Goal: Task Accomplishment & Management: Manage account settings

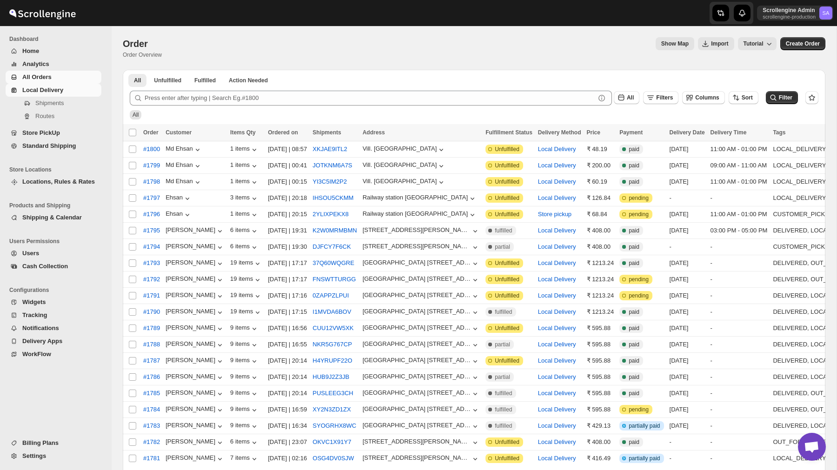
click at [36, 93] on span "Local Delivery" at bounding box center [60, 90] width 77 height 9
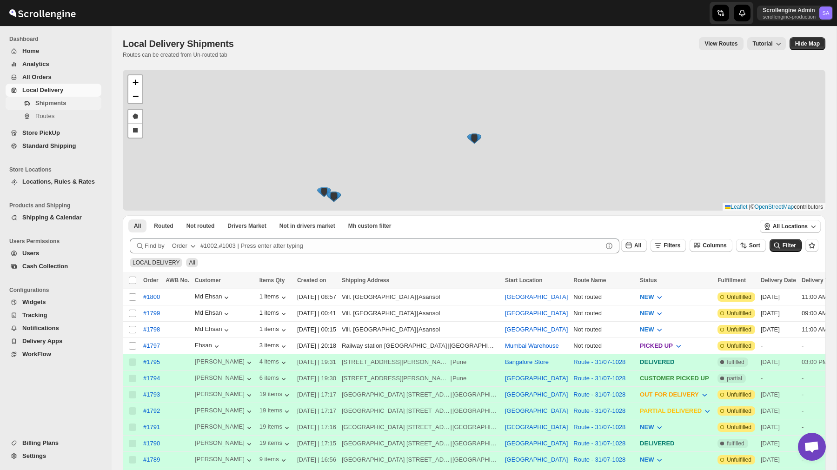
click at [47, 109] on button "Shipments" at bounding box center [54, 103] width 96 height 13
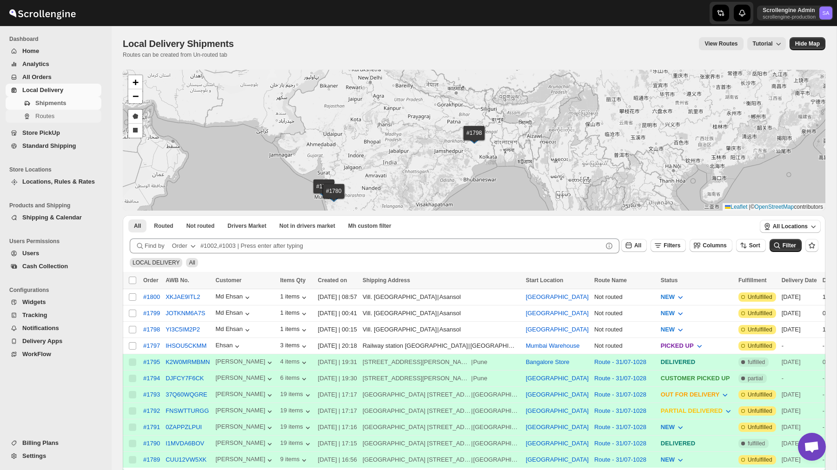
click at [53, 115] on span "Routes" at bounding box center [44, 115] width 19 height 7
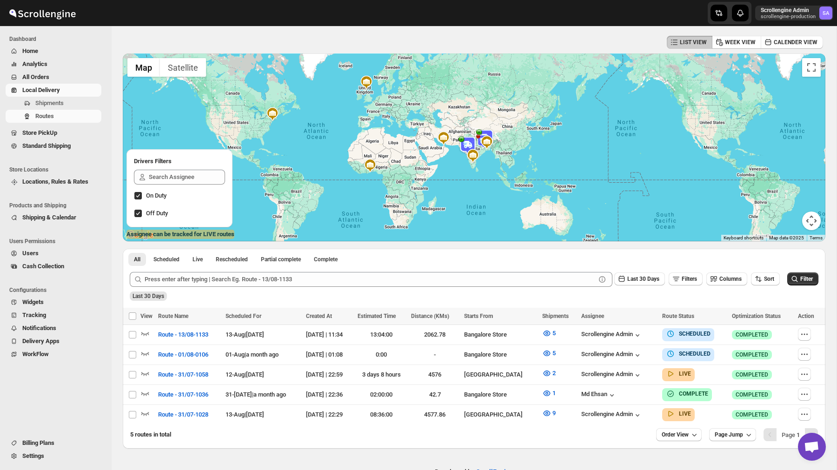
scroll to position [59, 0]
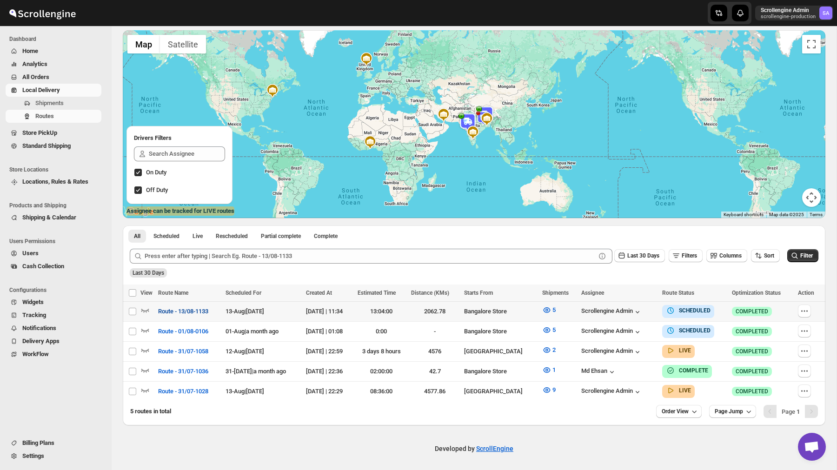
click at [190, 311] on span "Route - 13/08-1133" at bounding box center [183, 311] width 50 height 9
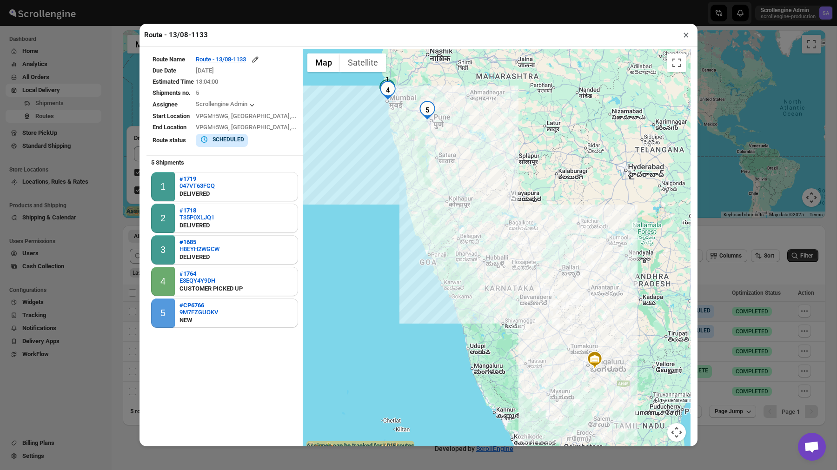
drag, startPoint x: 393, startPoint y: 178, endPoint x: 491, endPoint y: 300, distance: 156.6
click at [491, 299] on div at bounding box center [497, 251] width 388 height 404
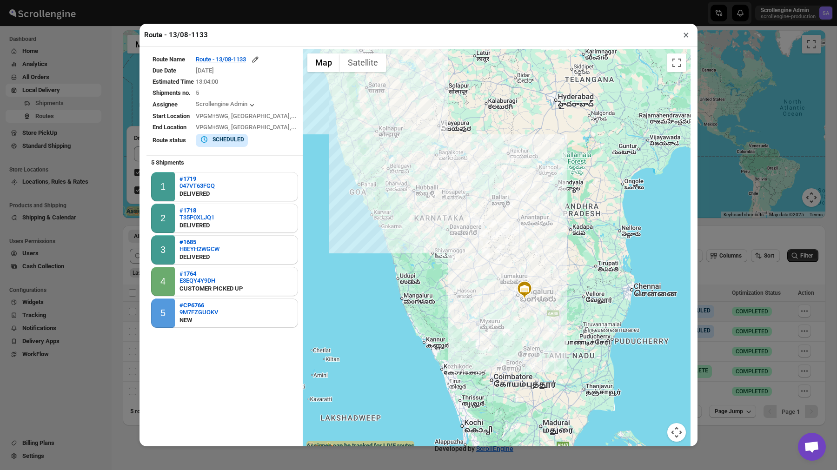
drag, startPoint x: 365, startPoint y: 151, endPoint x: 395, endPoint y: 201, distance: 58.1
click at [395, 201] on div at bounding box center [497, 251] width 388 height 404
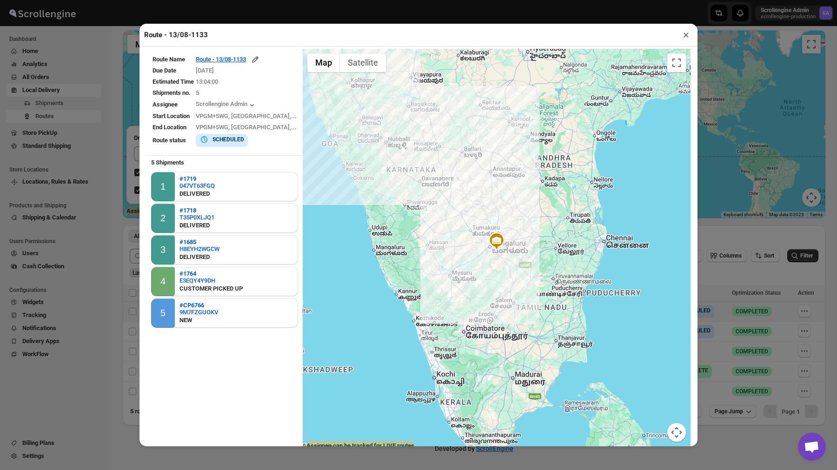
click at [680, 34] on button "×" at bounding box center [685, 34] width 13 height 13
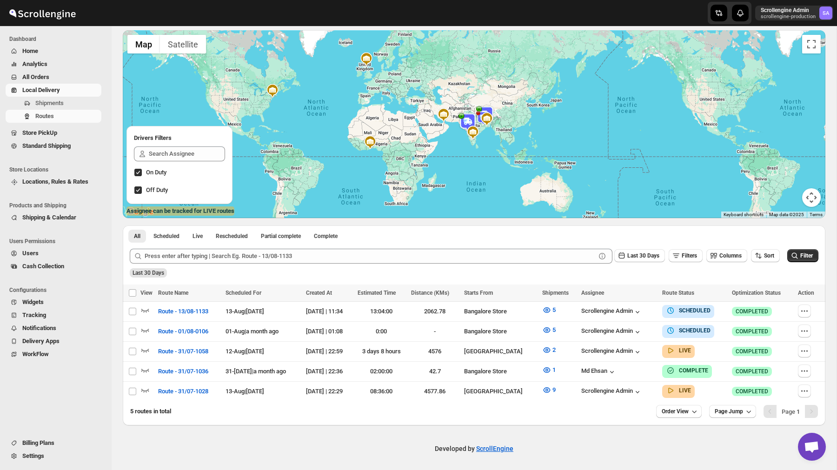
click at [46, 327] on span "Notifications" at bounding box center [39, 327] width 34 height 7
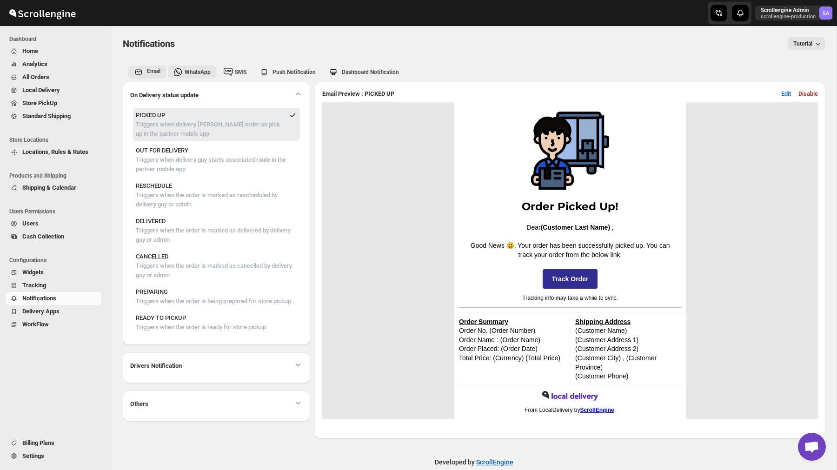
click at [195, 68] on div "WhatsApp" at bounding box center [198, 71] width 26 height 7
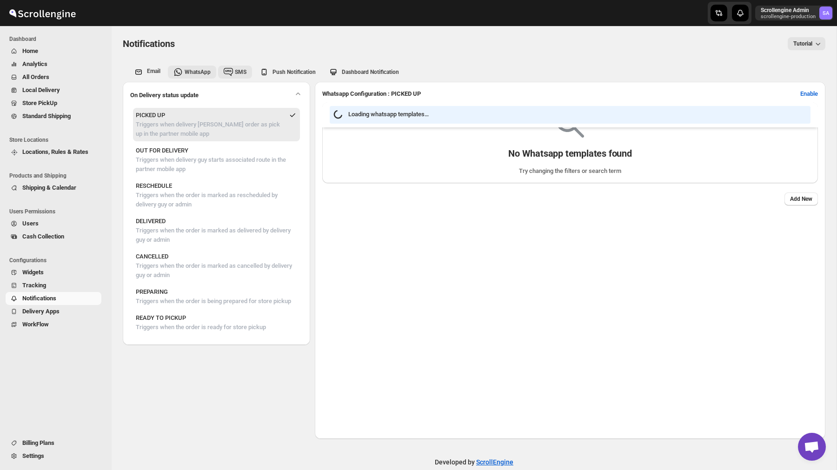
click at [233, 68] on icon "whatsapp-tab" at bounding box center [228, 71] width 9 height 9
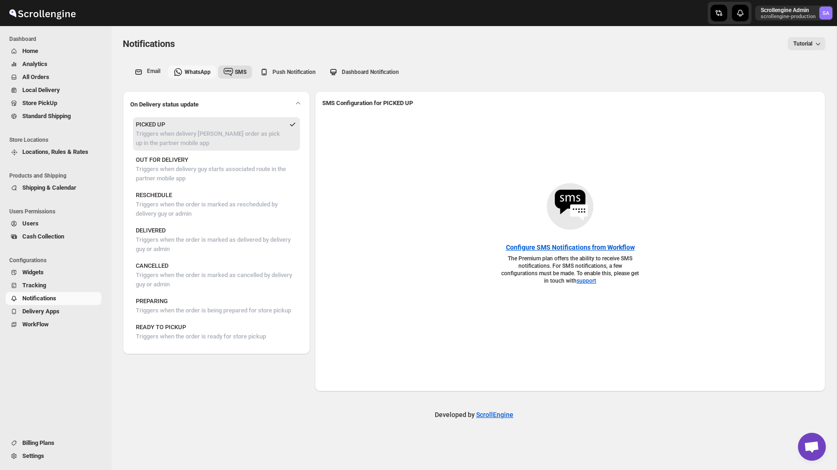
click at [194, 73] on span "WhatsApp" at bounding box center [198, 72] width 26 height 7
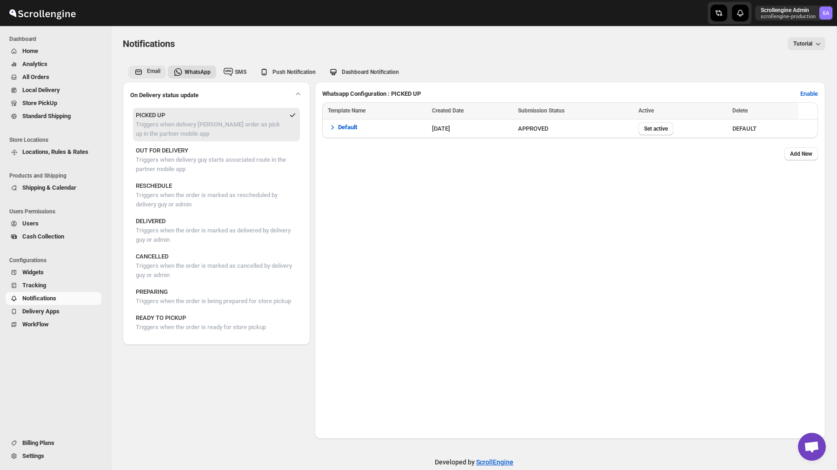
click at [158, 73] on span "Email" at bounding box center [153, 71] width 13 height 7
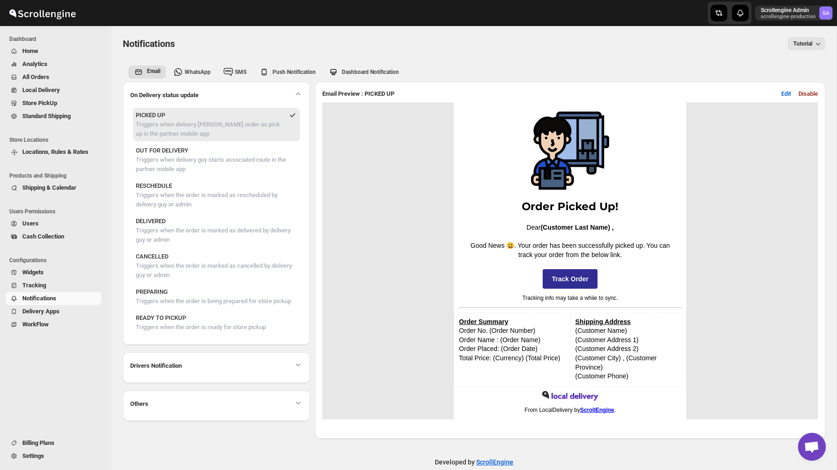
click at [207, 122] on p "Triggers when delivery [PERSON_NAME] order as pick up in the partner mobile app" at bounding box center [210, 129] width 148 height 19
click at [782, 94] on span "Edit" at bounding box center [786, 93] width 10 height 9
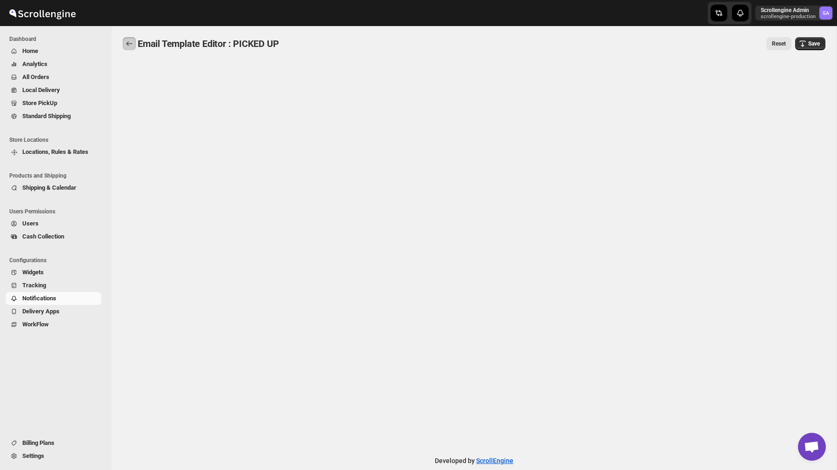
click at [129, 43] on icon "back" at bounding box center [129, 43] width 9 height 9
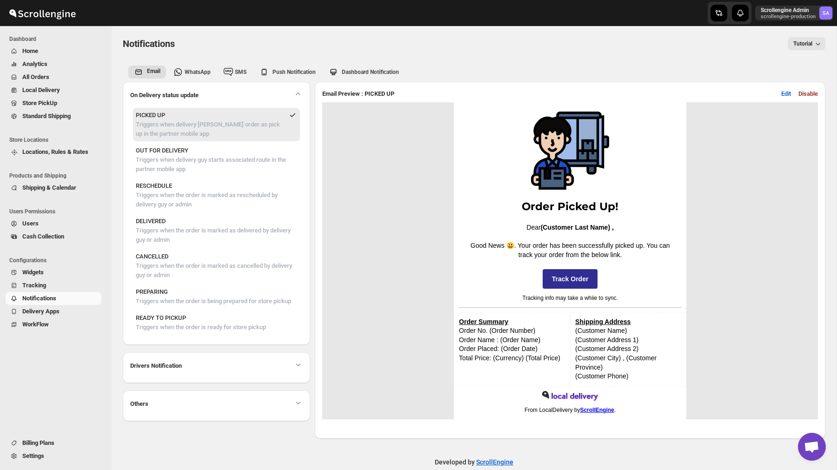
click at [45, 284] on span "Tracking" at bounding box center [34, 285] width 24 height 7
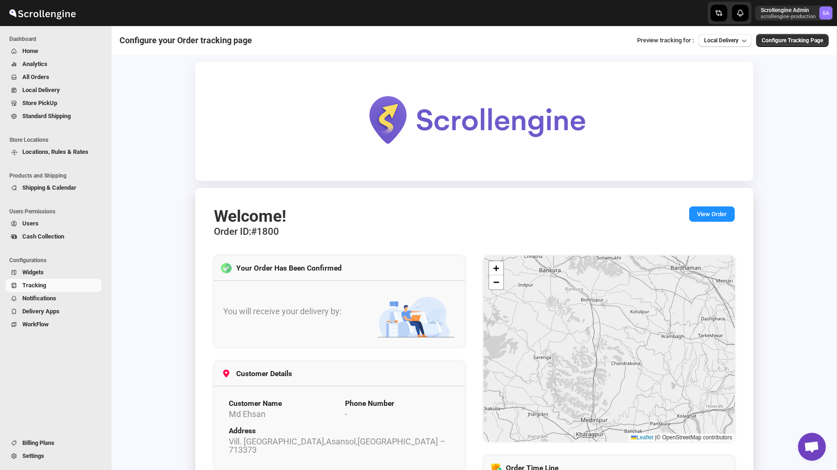
click at [43, 60] on span "Analytics" at bounding box center [34, 63] width 25 height 7
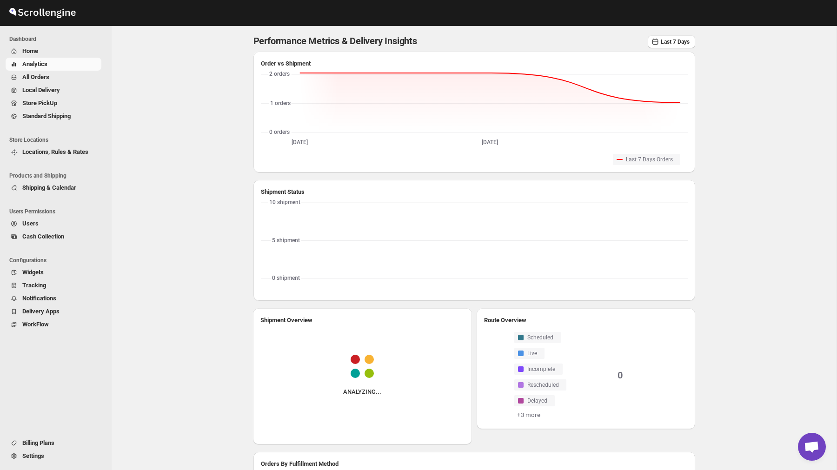
click at [48, 78] on span "All Orders" at bounding box center [35, 76] width 27 height 7
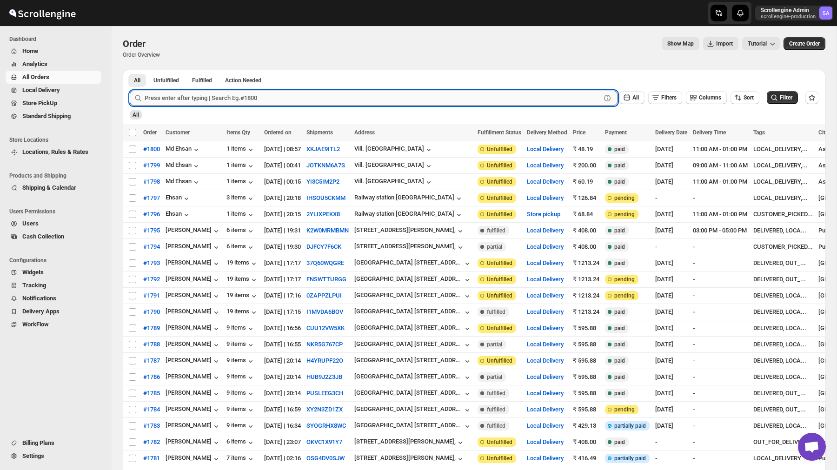
click at [188, 94] on input "text" at bounding box center [373, 98] width 456 height 15
type input "6766"
click at [130, 70] on button "Submit" at bounding box center [143, 75] width 26 height 10
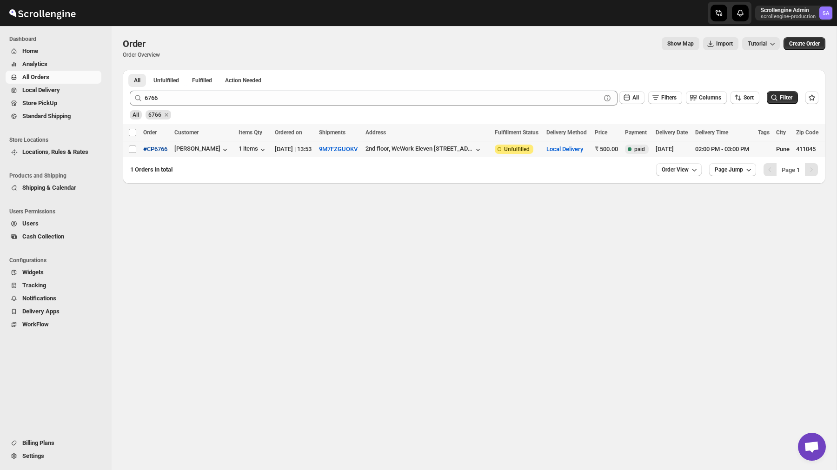
click at [158, 149] on span "#CP6766" at bounding box center [155, 149] width 24 height 9
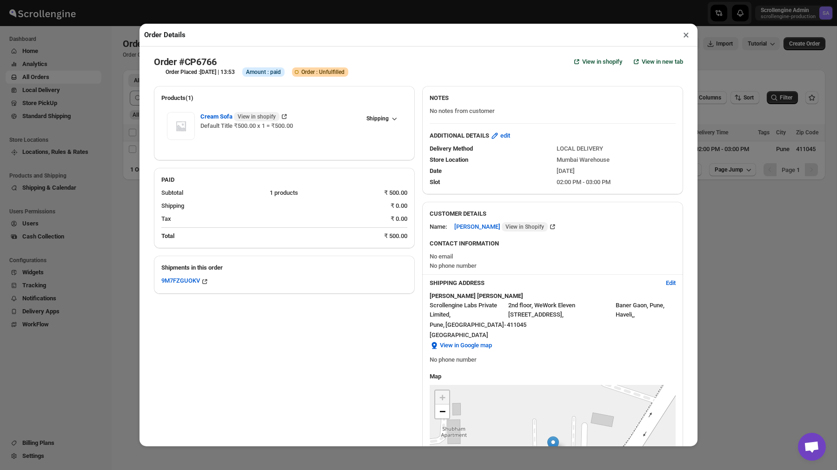
click at [684, 33] on button "×" at bounding box center [685, 34] width 13 height 13
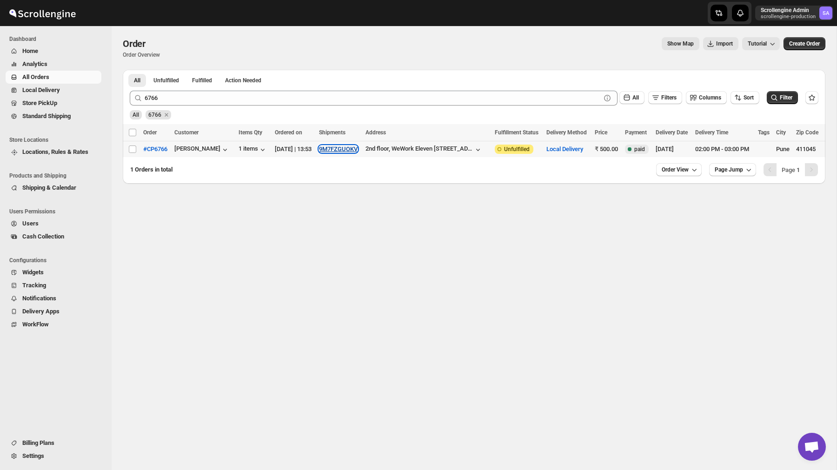
click at [342, 149] on button "9M7FZGUOKV" at bounding box center [338, 148] width 39 height 7
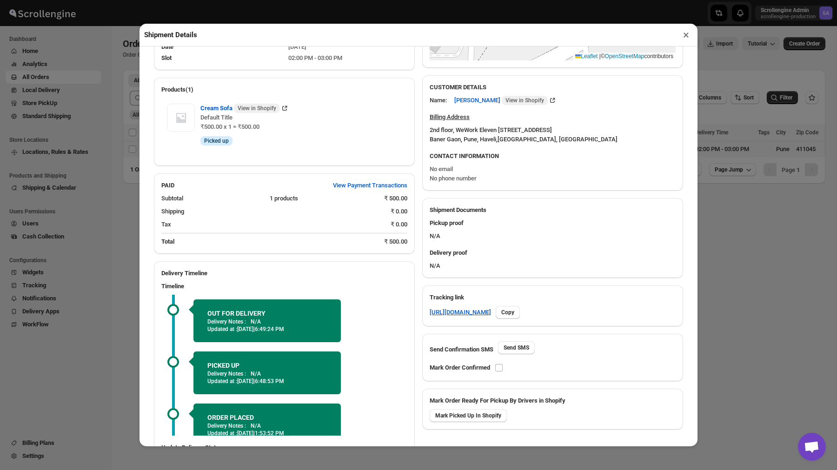
scroll to position [315, 0]
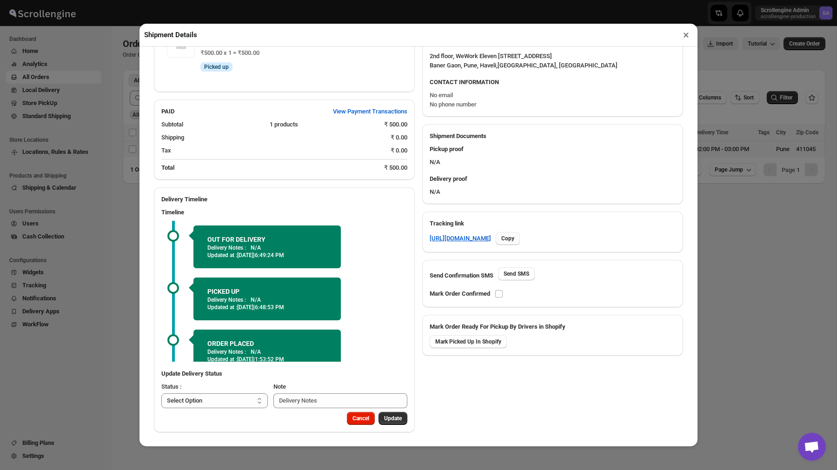
click at [514, 240] on span "Copy" at bounding box center [507, 238] width 13 height 7
click at [683, 34] on button "×" at bounding box center [685, 34] width 13 height 13
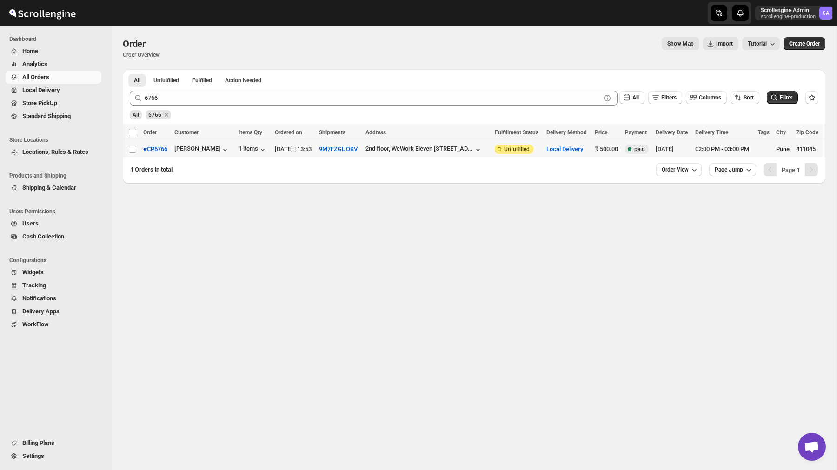
click at [43, 290] on button "Tracking" at bounding box center [54, 285] width 96 height 13
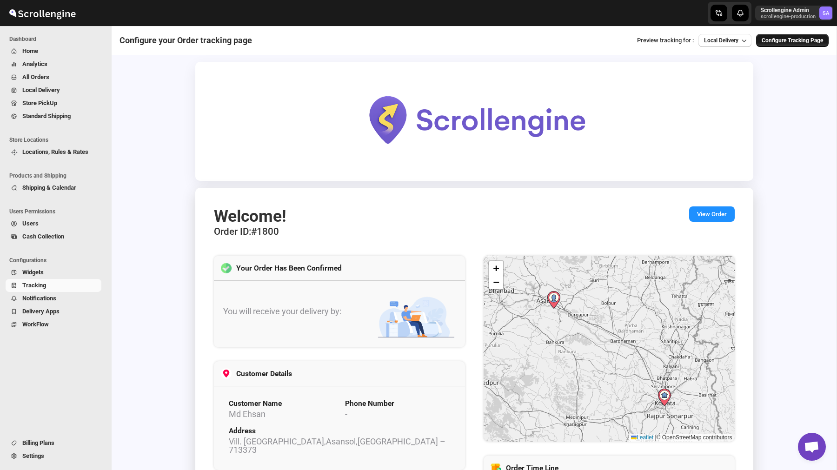
click at [787, 43] on span "Configure Tracking Page" at bounding box center [791, 40] width 61 height 7
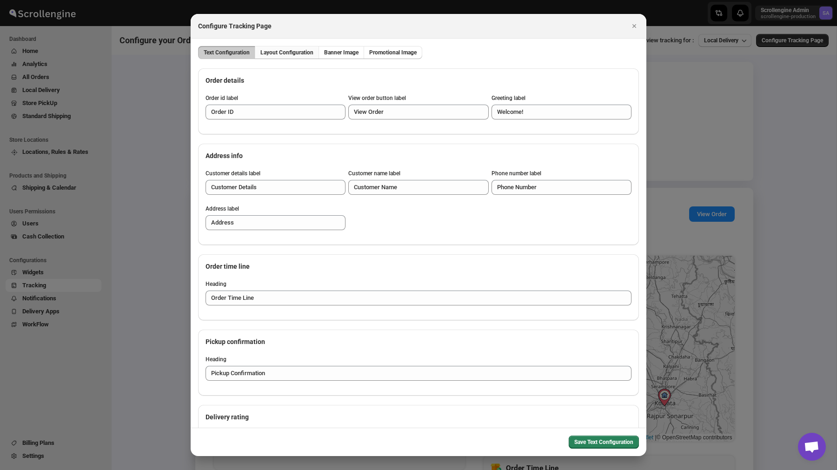
click at [297, 46] on button "Layout Configuration" at bounding box center [287, 52] width 64 height 13
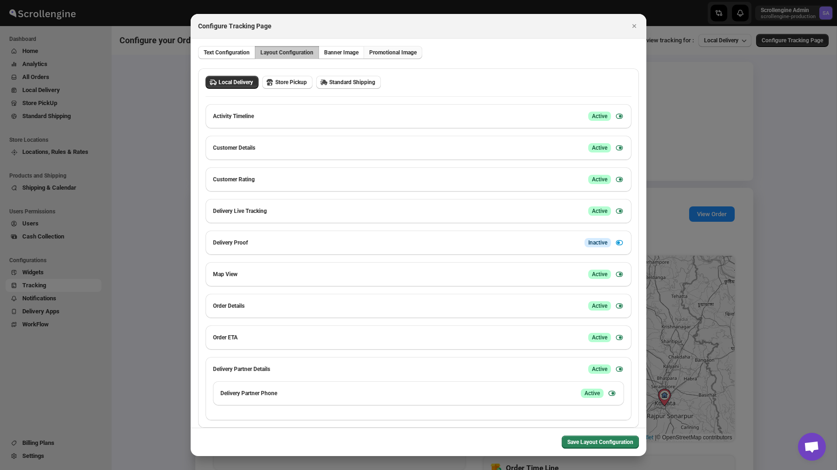
click at [406, 53] on span "Promotional Image" at bounding box center [392, 52] width 47 height 7
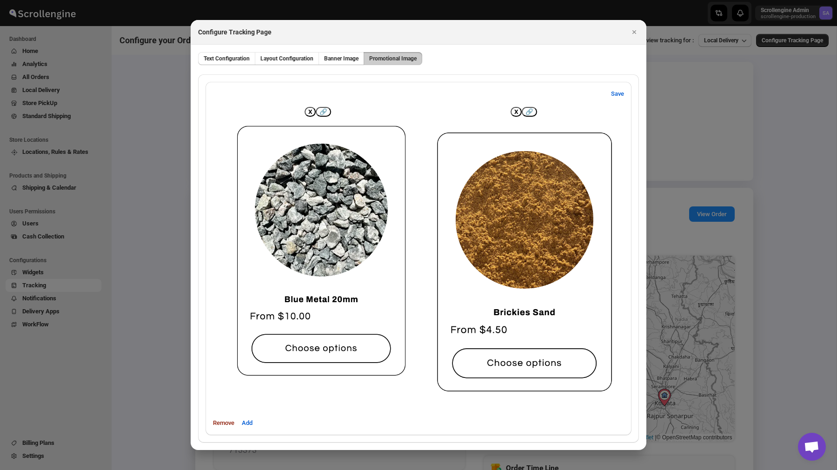
click at [515, 107] on button "X" at bounding box center [515, 112] width 11 height 10
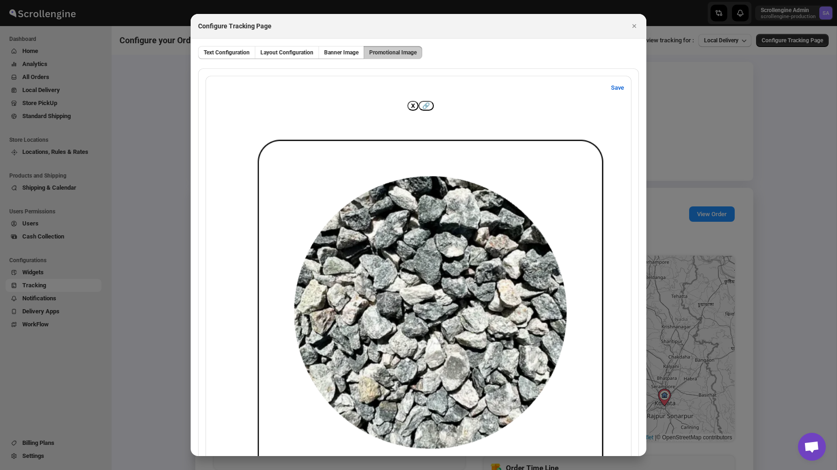
click at [411, 104] on b "X" at bounding box center [413, 105] width 4 height 7
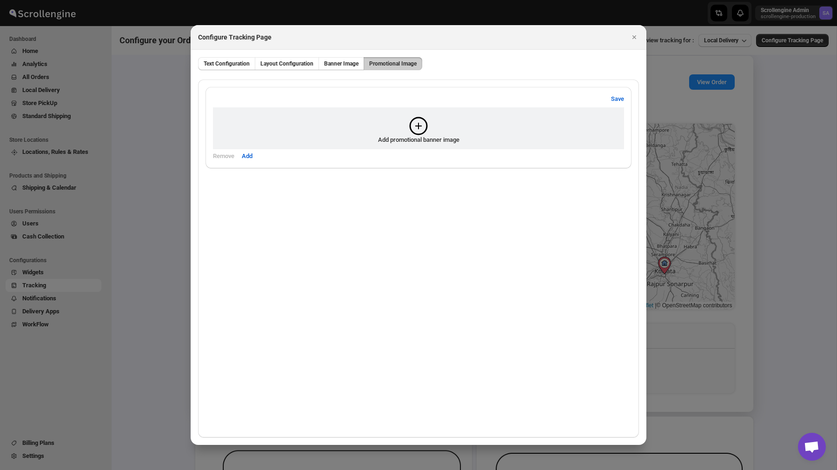
scroll to position [151, 0]
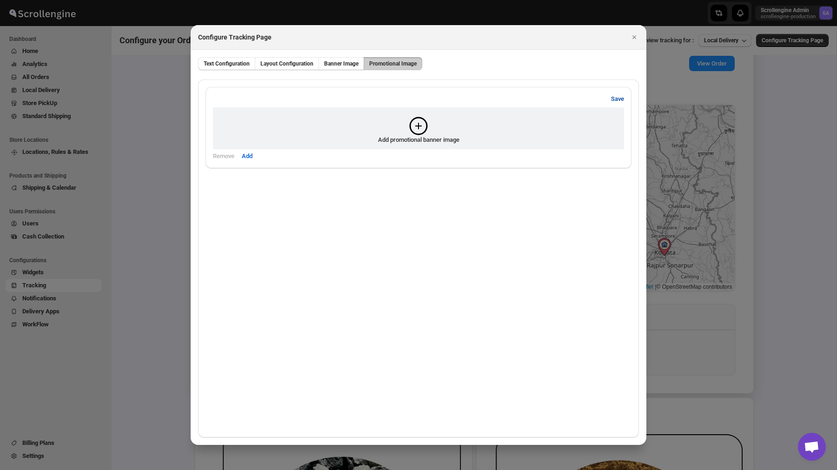
click at [614, 97] on span "Save" at bounding box center [617, 98] width 13 height 9
click at [634, 36] on icon "Close" at bounding box center [634, 37] width 4 height 4
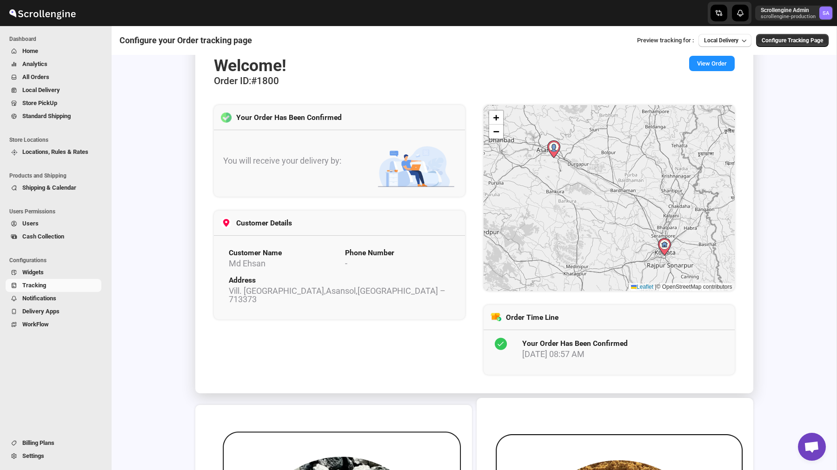
scroll to position [0, 0]
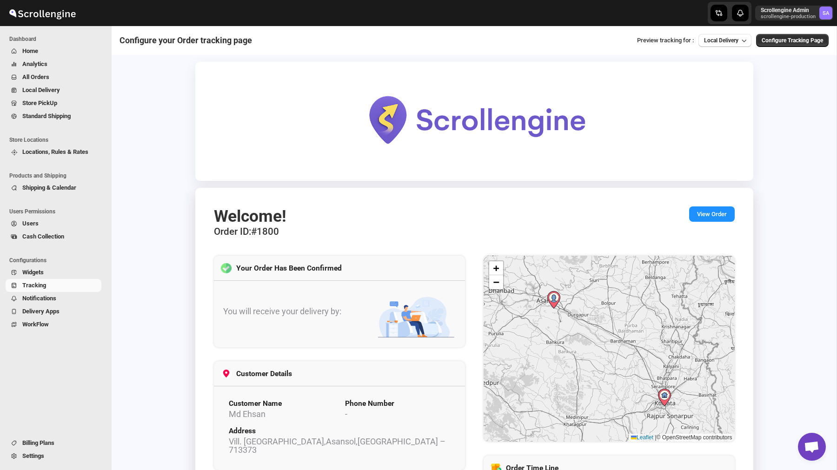
click at [39, 79] on span "All Orders" at bounding box center [35, 76] width 27 height 7
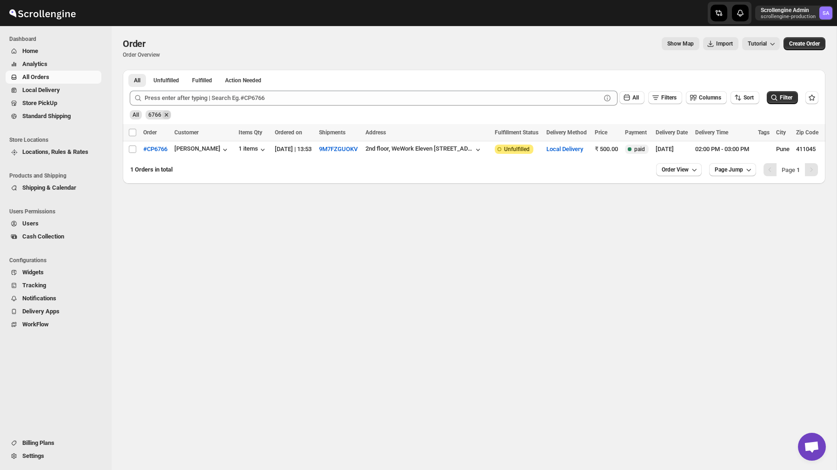
click at [167, 116] on icon "Remove 6766" at bounding box center [166, 115] width 8 height 8
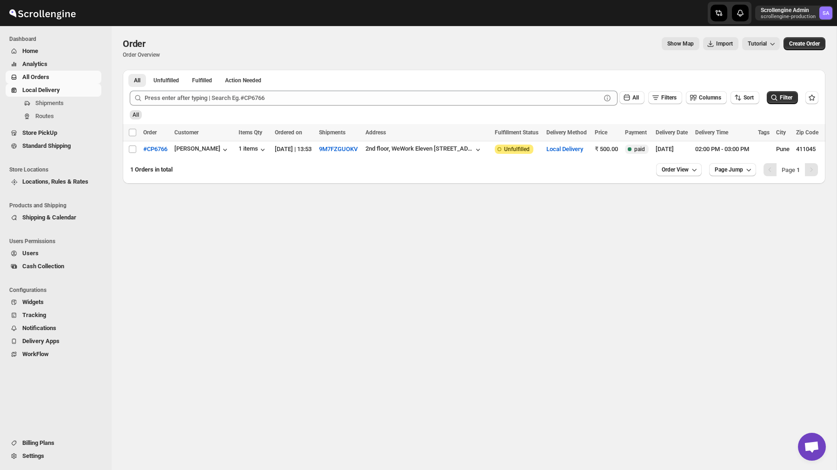
click at [56, 91] on span "Local Delivery" at bounding box center [41, 89] width 38 height 7
